Goal: Information Seeking & Learning: Learn about a topic

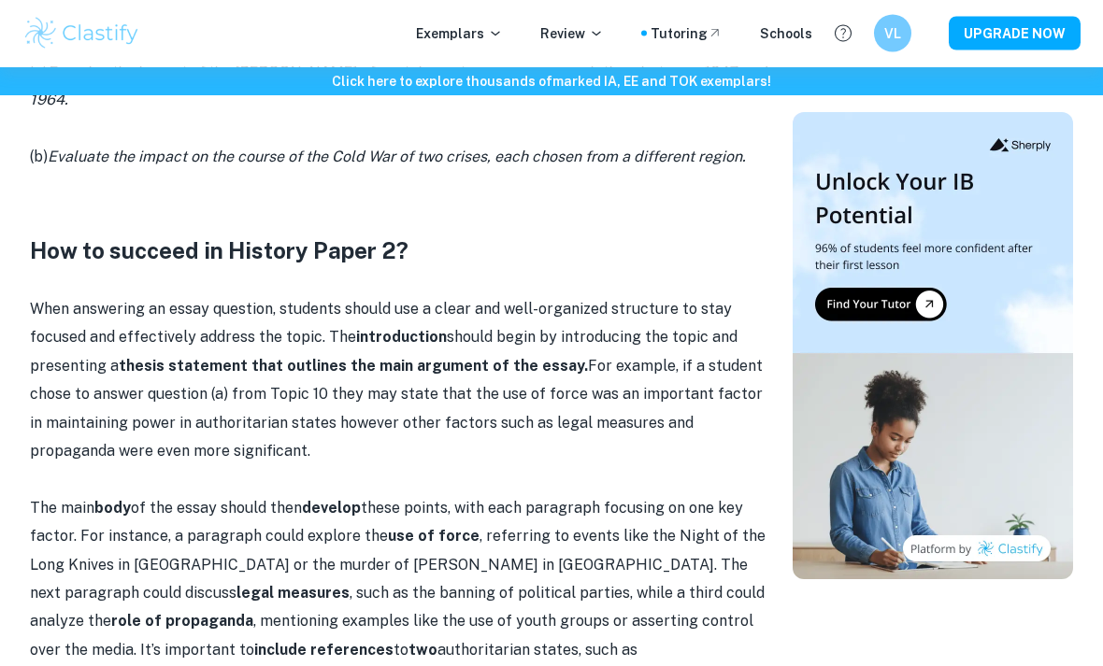
scroll to position [1484, 0]
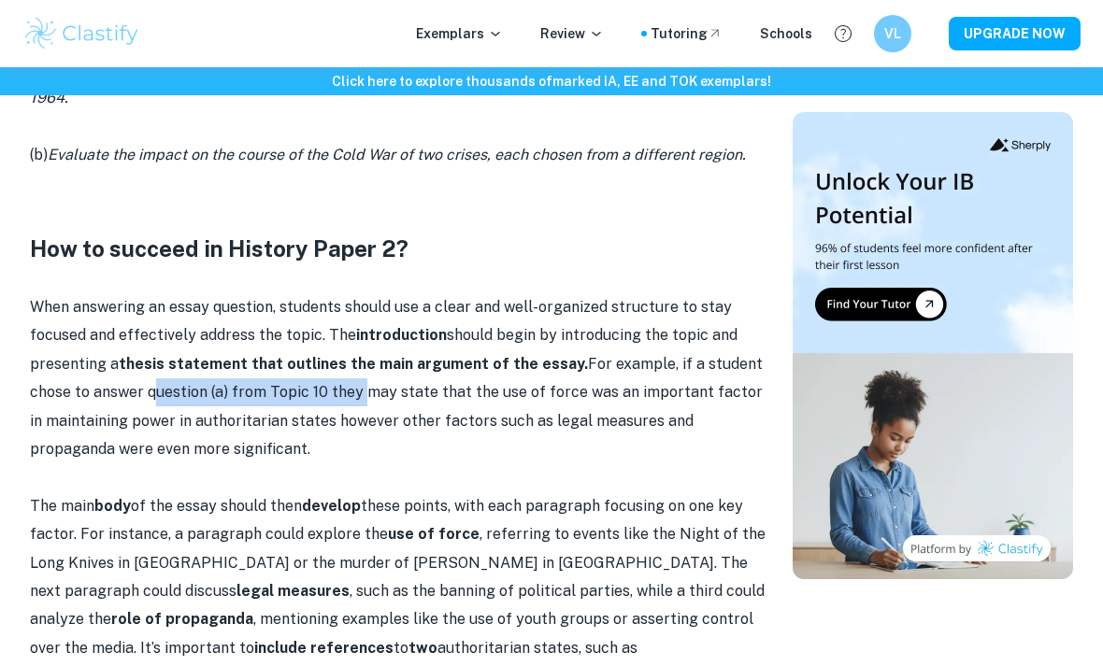
click at [178, 464] on p at bounding box center [400, 478] width 740 height 28
click at [234, 416] on p "When answering an essay question, students should use a clear and well-organize…" at bounding box center [400, 378] width 740 height 170
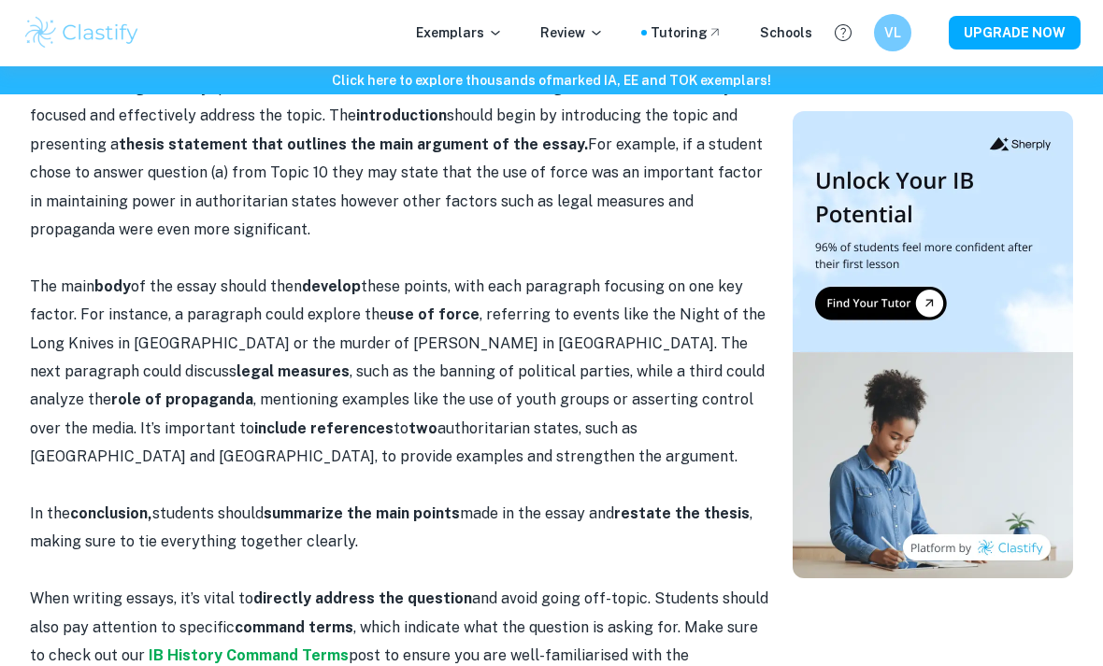
scroll to position [1704, 0]
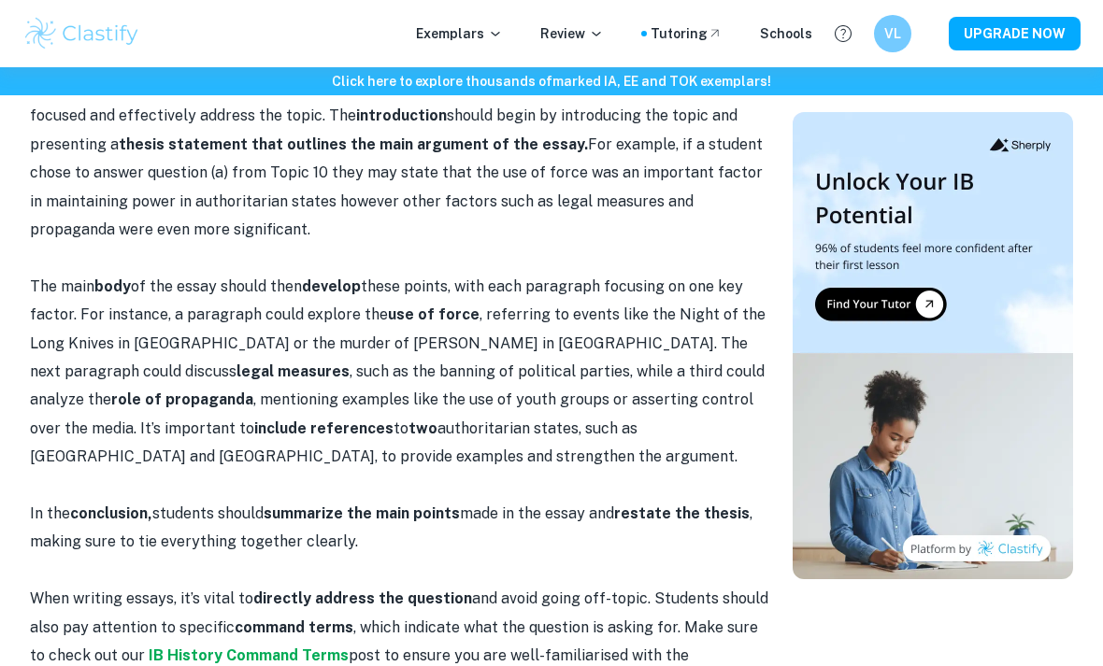
click at [37, 273] on p "The main body of the essay should then develop these points, with each paragrap…" at bounding box center [400, 372] width 740 height 199
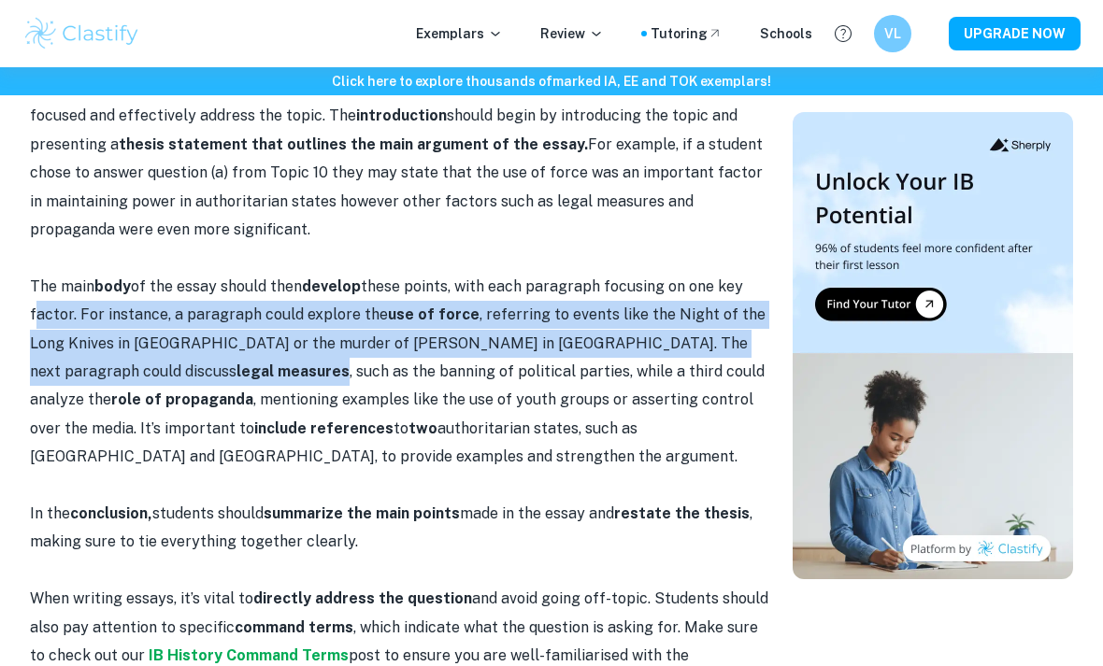
click at [96, 397] on p "The main body of the essay should then develop these points, with each paragrap…" at bounding box center [400, 372] width 740 height 199
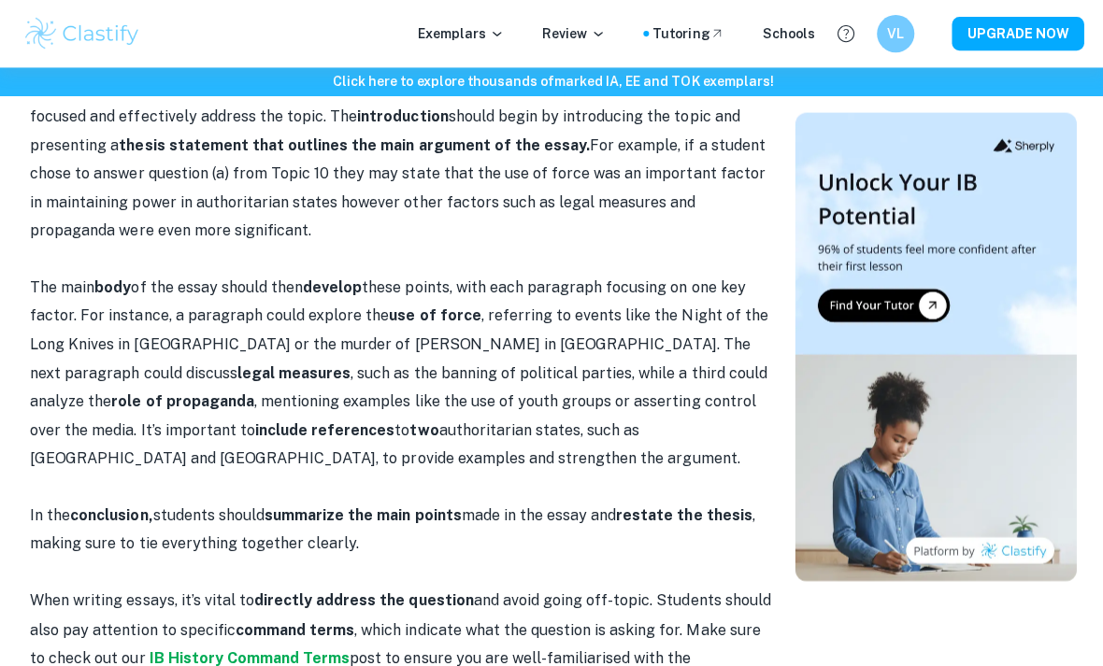
scroll to position [1723, 0]
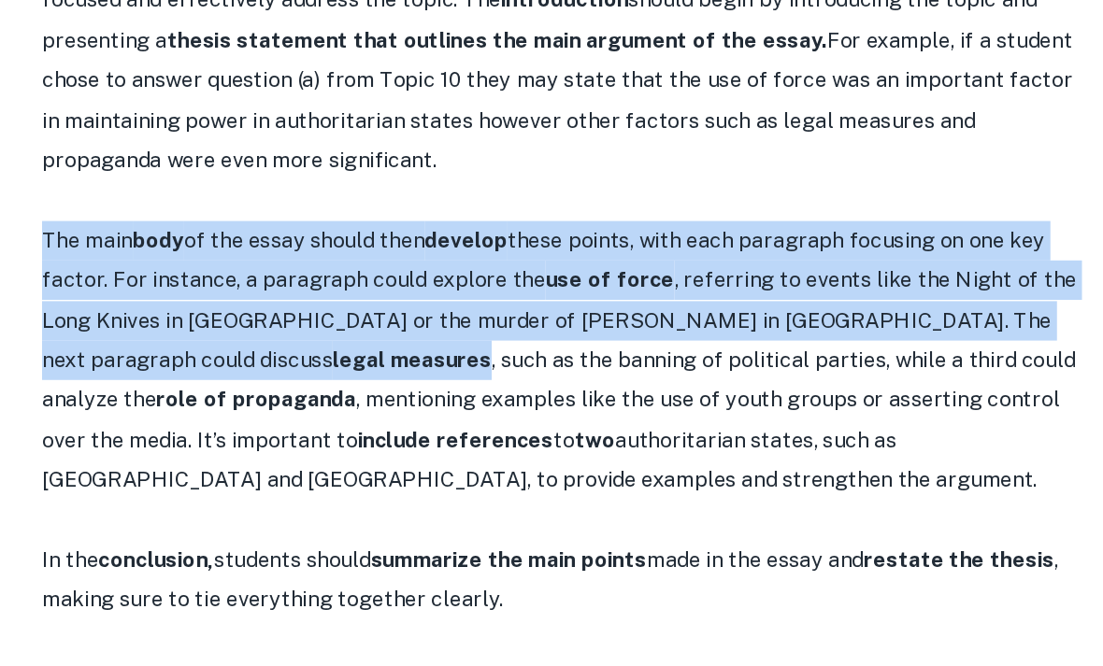
click at [142, 287] on p "The main body of the essay should then develop these points, with each paragrap…" at bounding box center [400, 353] width 740 height 199
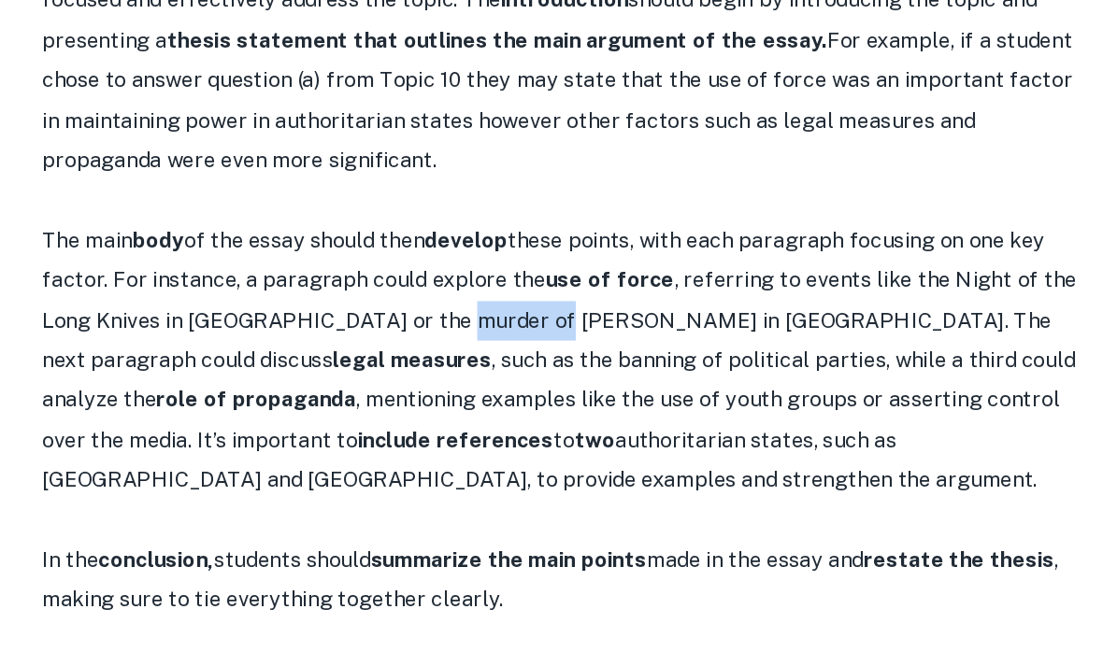
copy p "[PERSON_NAME]"
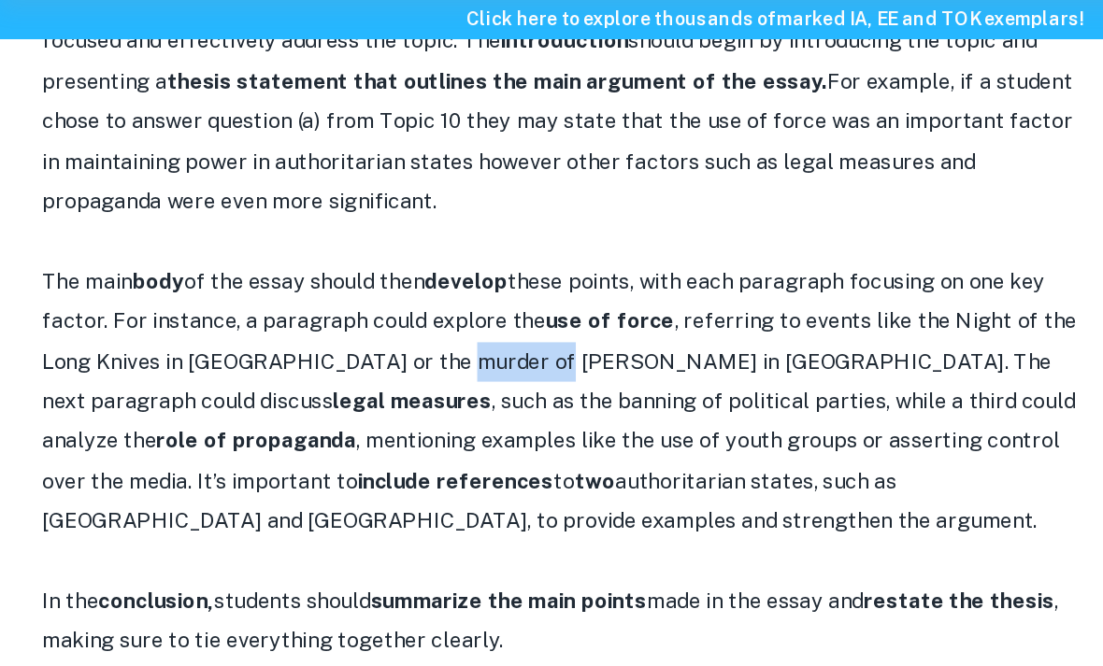
click at [64, 254] on p "The main body of the essay should then develop these points, with each paragrap…" at bounding box center [400, 353] width 740 height 199
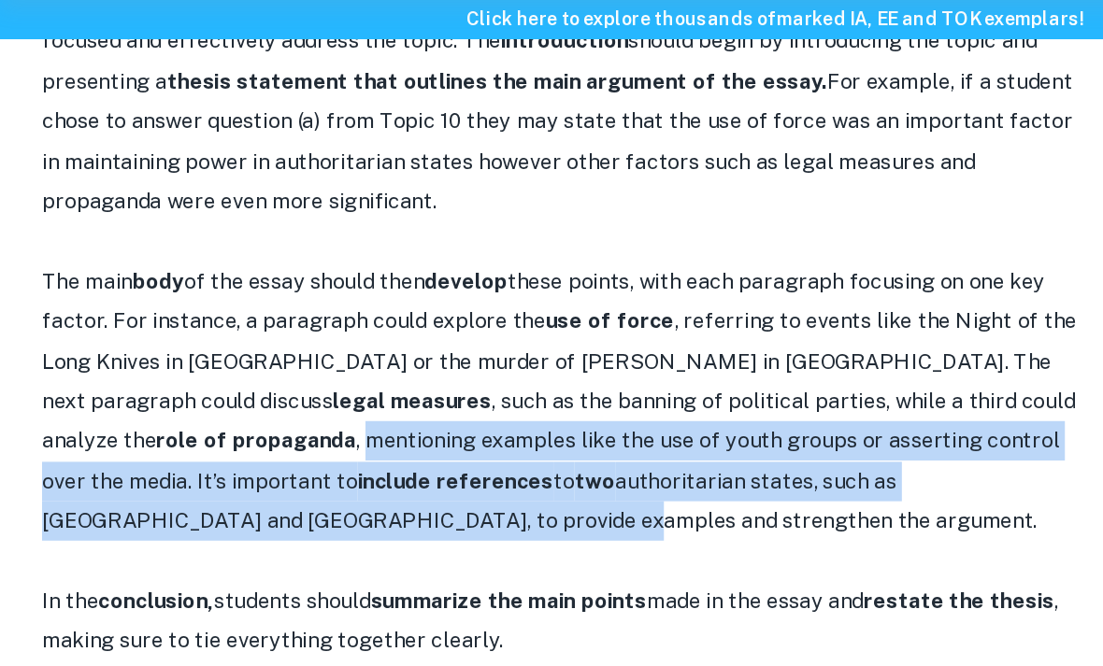
click at [36, 453] on p at bounding box center [400, 467] width 740 height 28
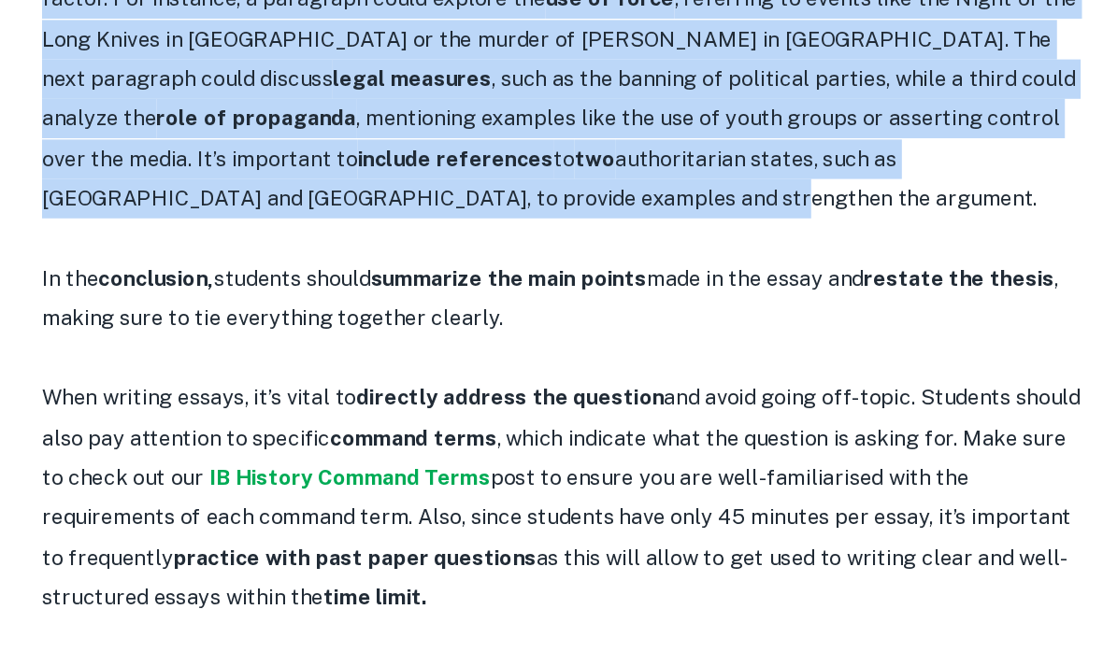
scroll to position [1886, 0]
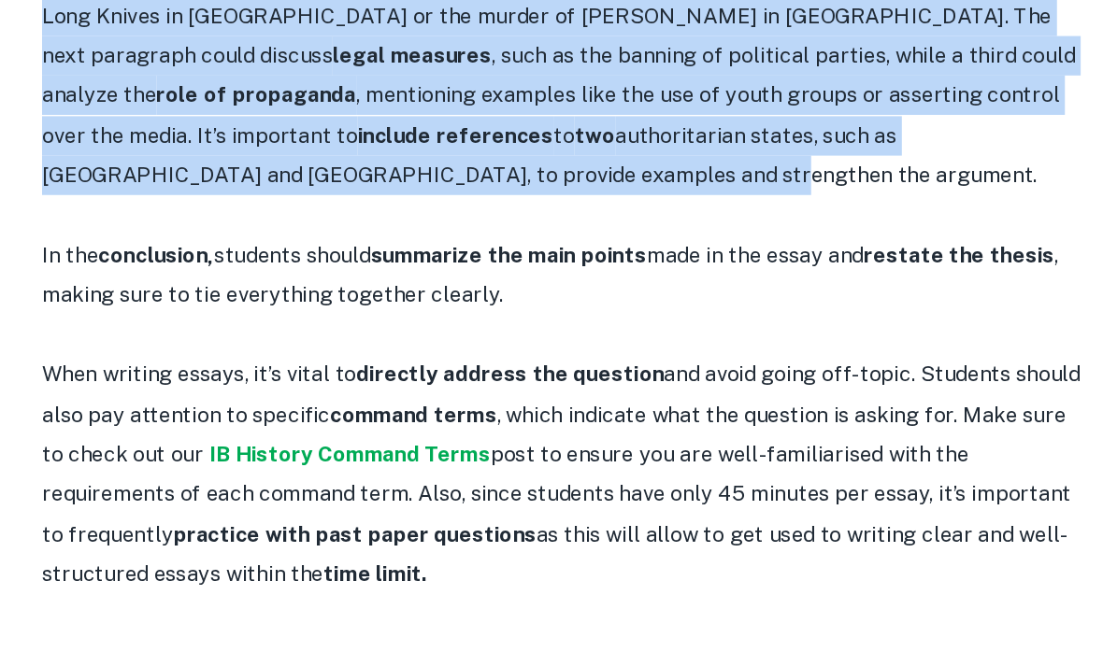
click at [36, 403] on p "When writing essays, it’s vital to directly address the question and avoid goin…" at bounding box center [400, 488] width 740 height 170
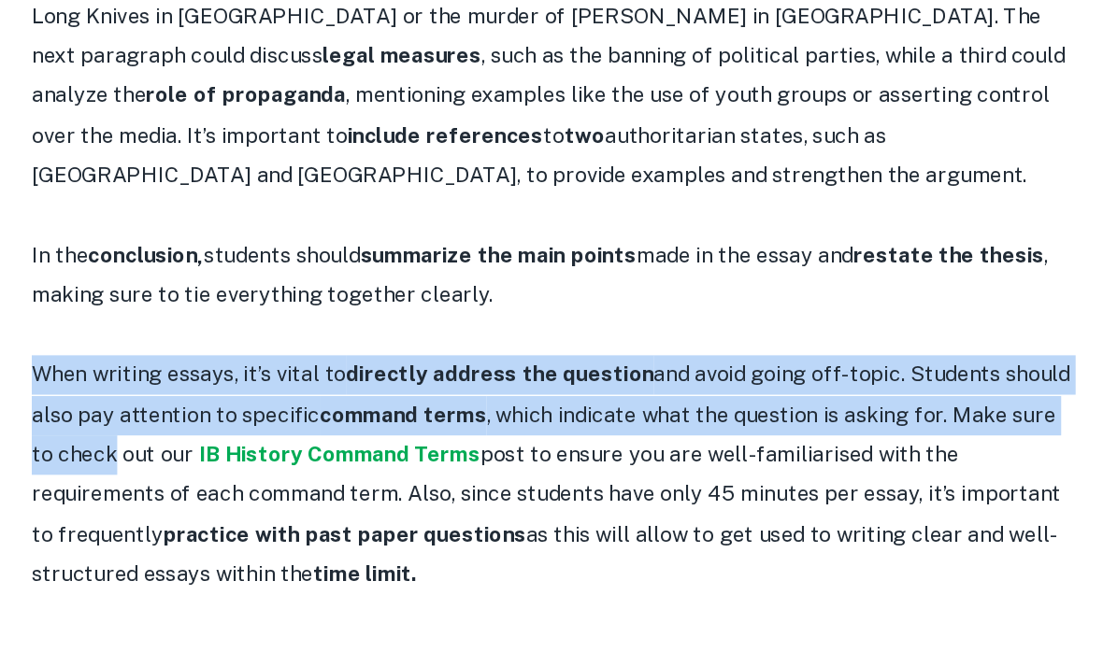
click at [123, 522] on strong "practice with past paper questions" at bounding box center [252, 531] width 258 height 18
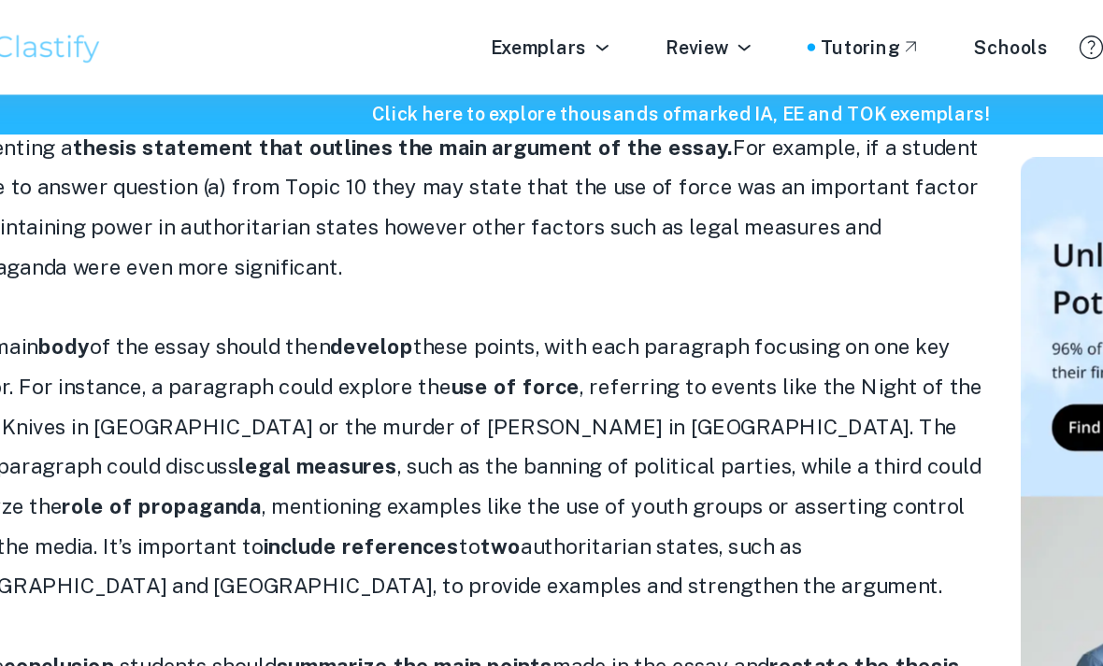
scroll to position [1738, 0]
